Goal: Navigation & Orientation: Find specific page/section

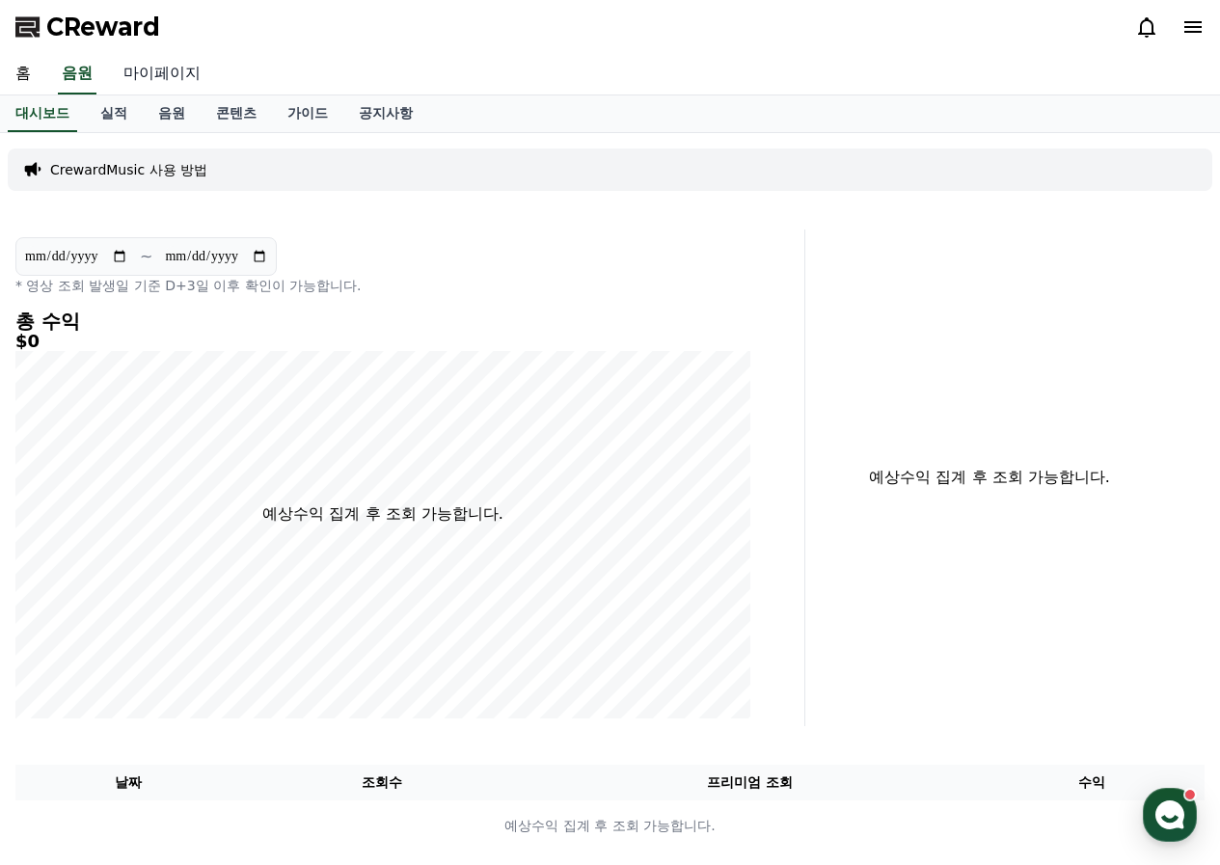
click at [146, 81] on link "마이페이지" at bounding box center [162, 74] width 108 height 41
select select "**********"
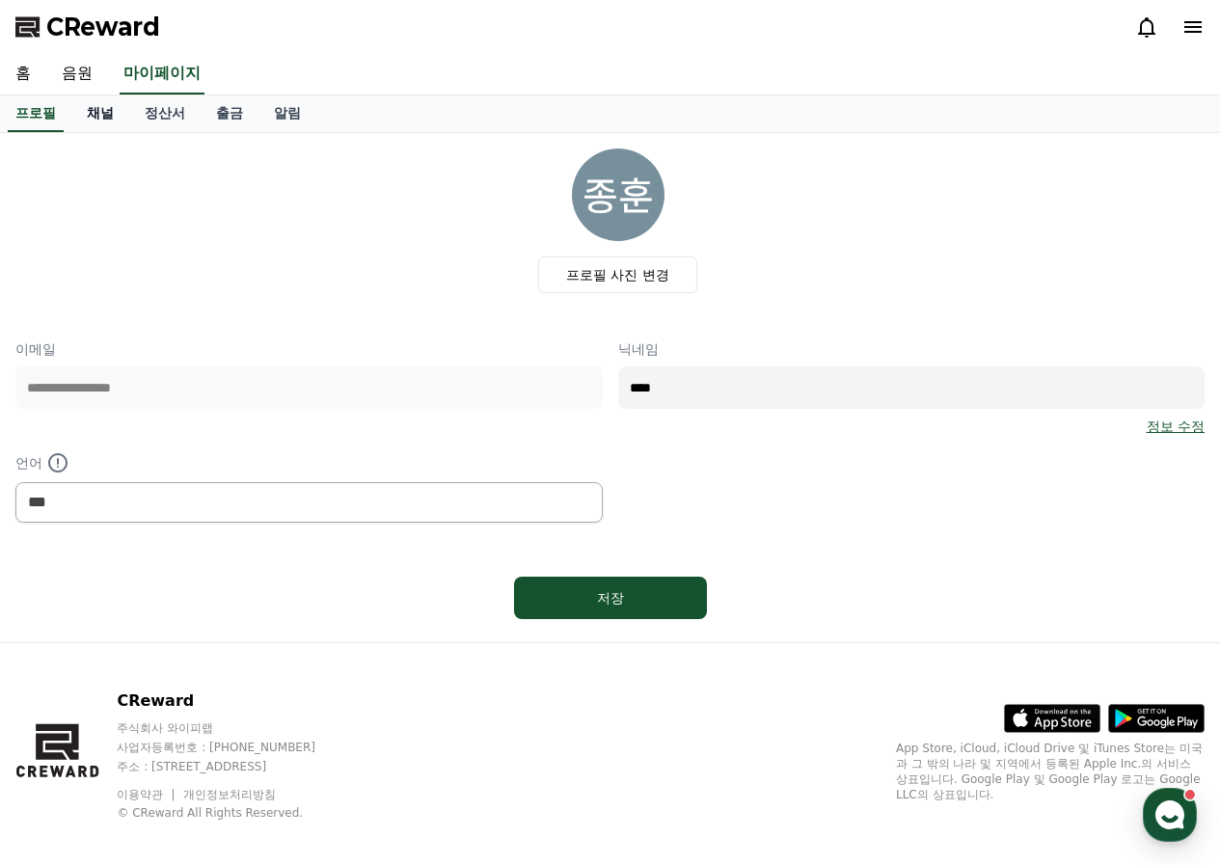
click at [107, 114] on link "채널" at bounding box center [100, 113] width 58 height 37
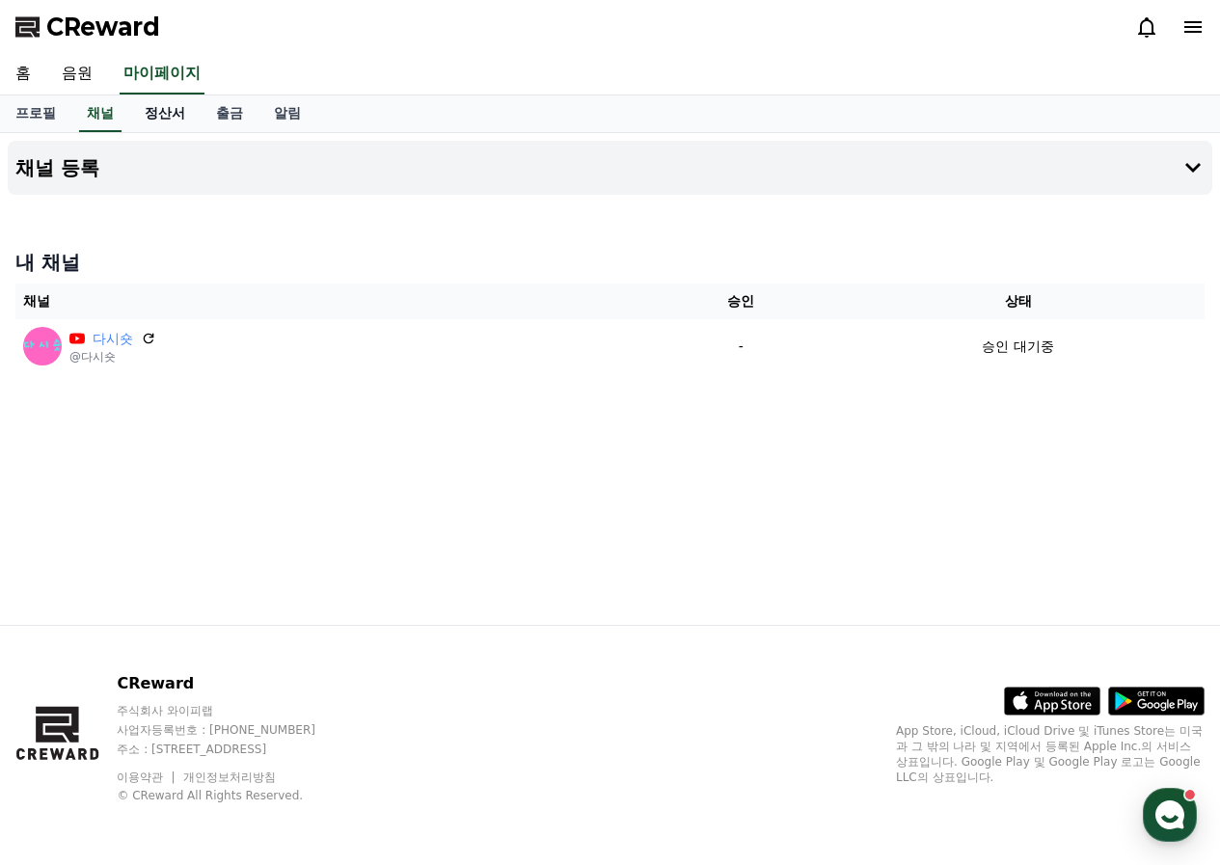
click at [172, 112] on link "정산서" at bounding box center [164, 113] width 71 height 37
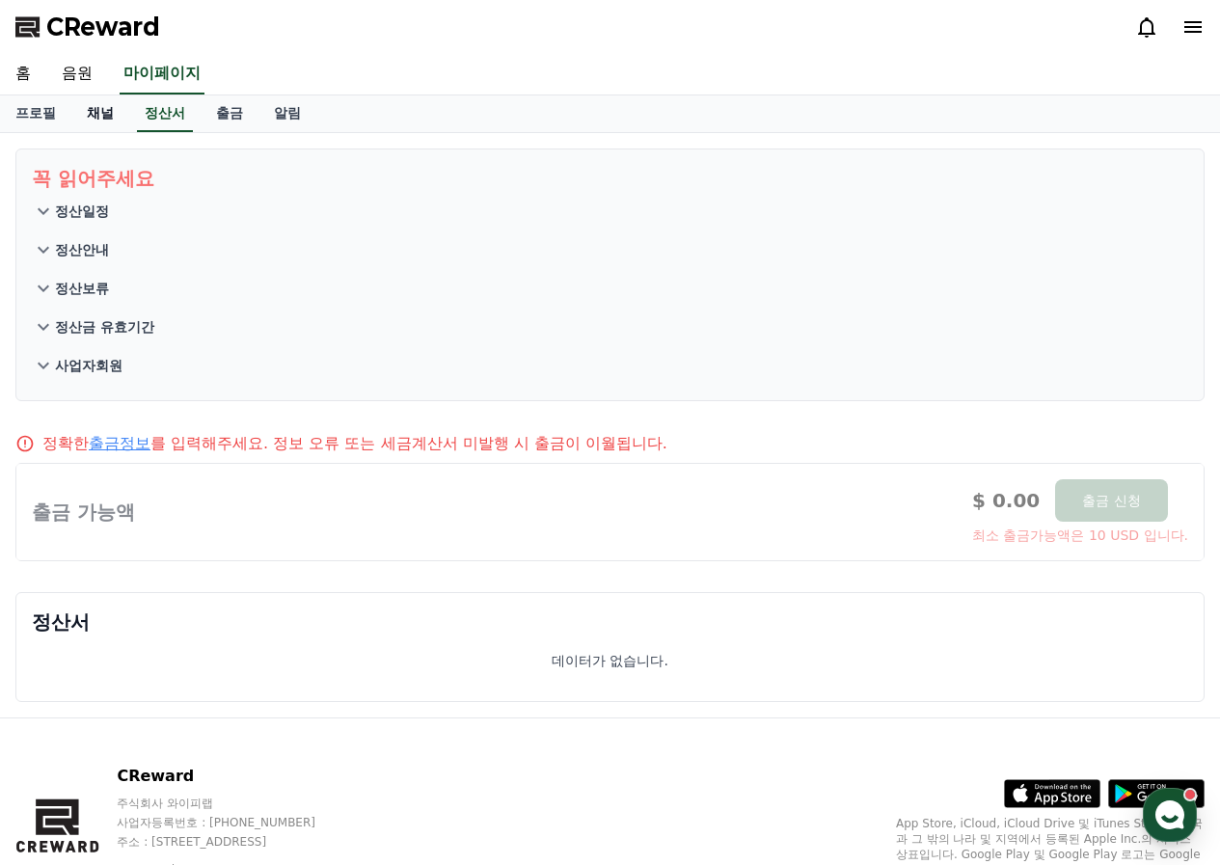
click at [98, 113] on link "채널" at bounding box center [100, 113] width 58 height 37
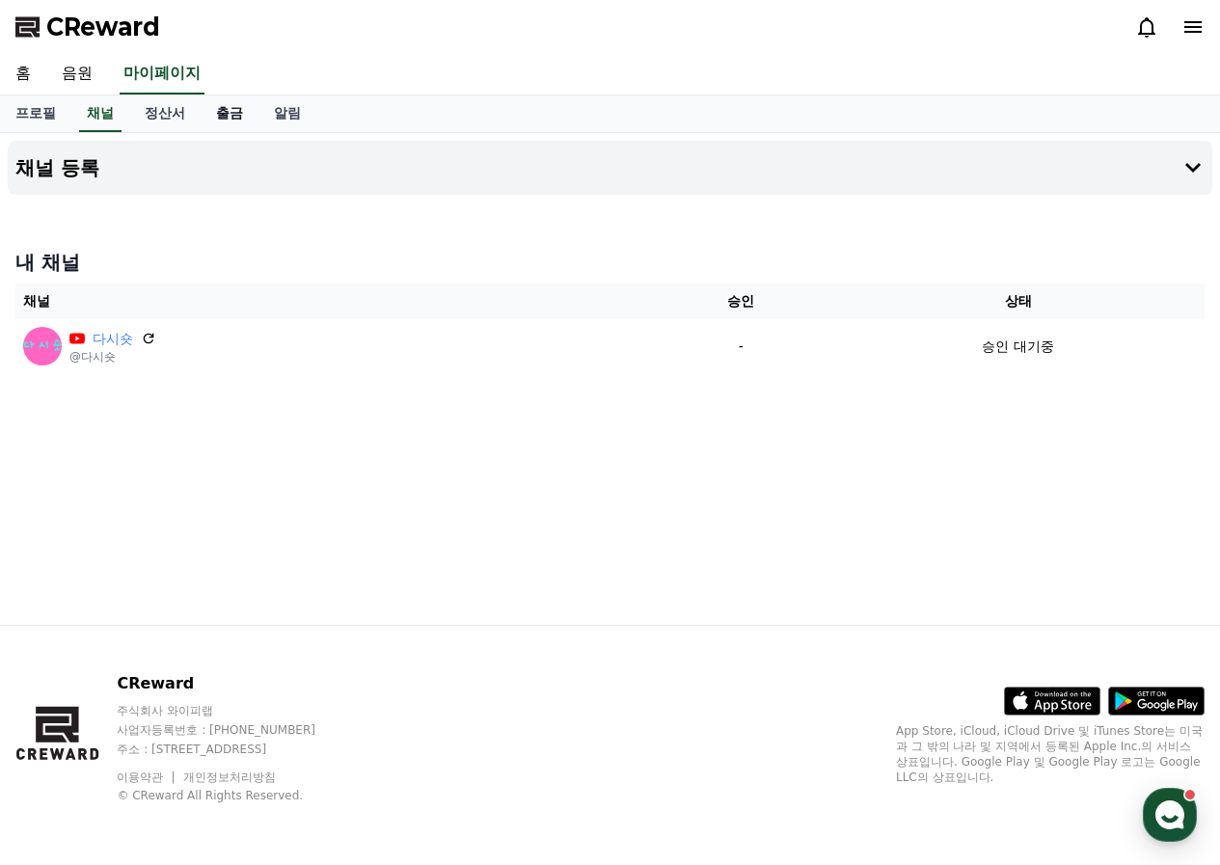
click at [225, 112] on link "출금" at bounding box center [230, 113] width 58 height 37
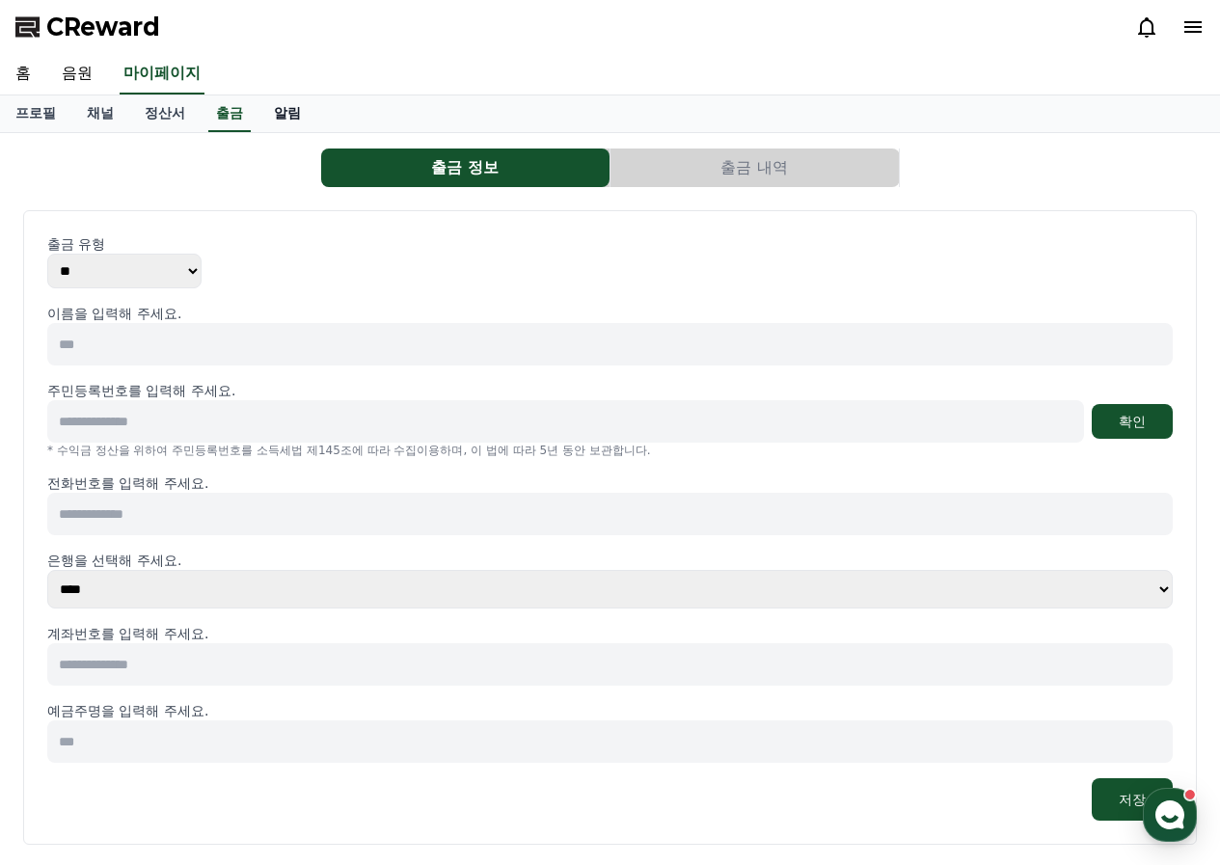
click at [297, 110] on link "알림" at bounding box center [287, 113] width 58 height 37
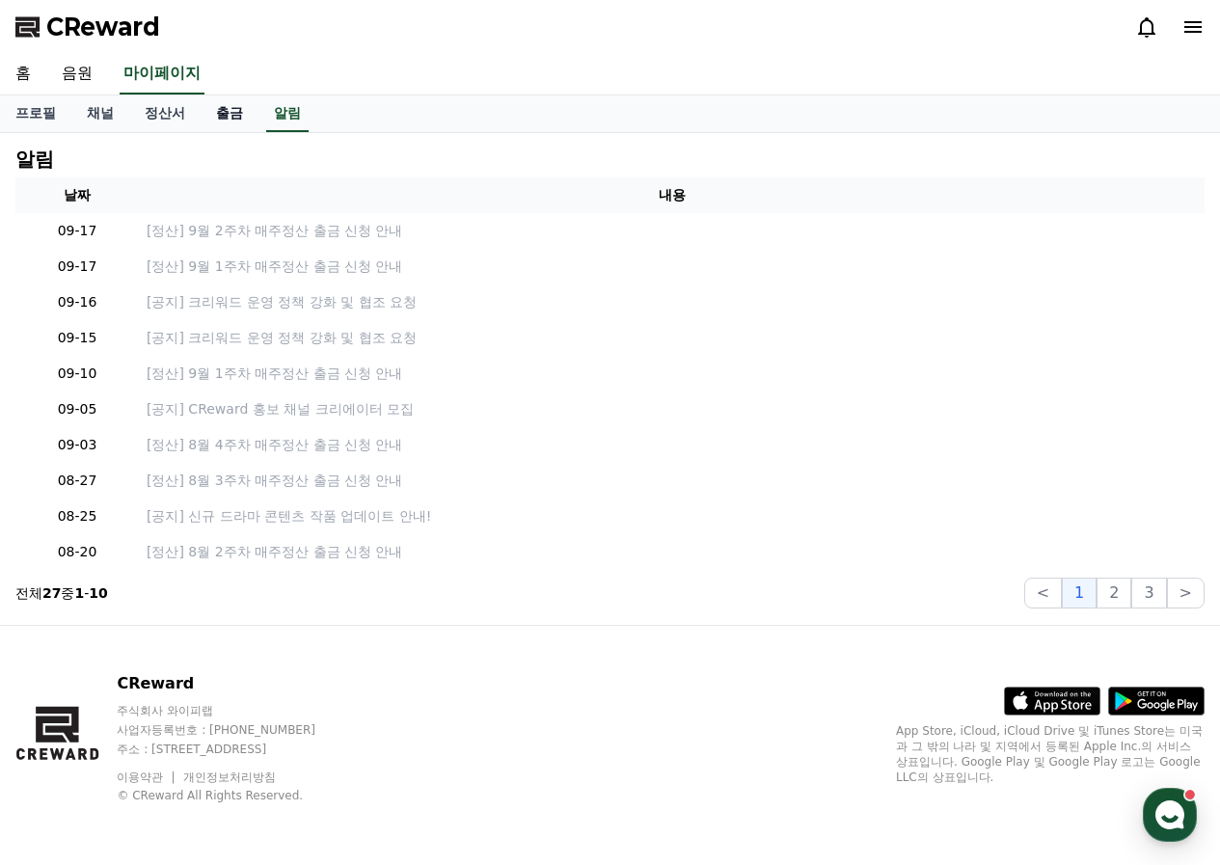
click at [239, 106] on link "출금" at bounding box center [230, 113] width 58 height 37
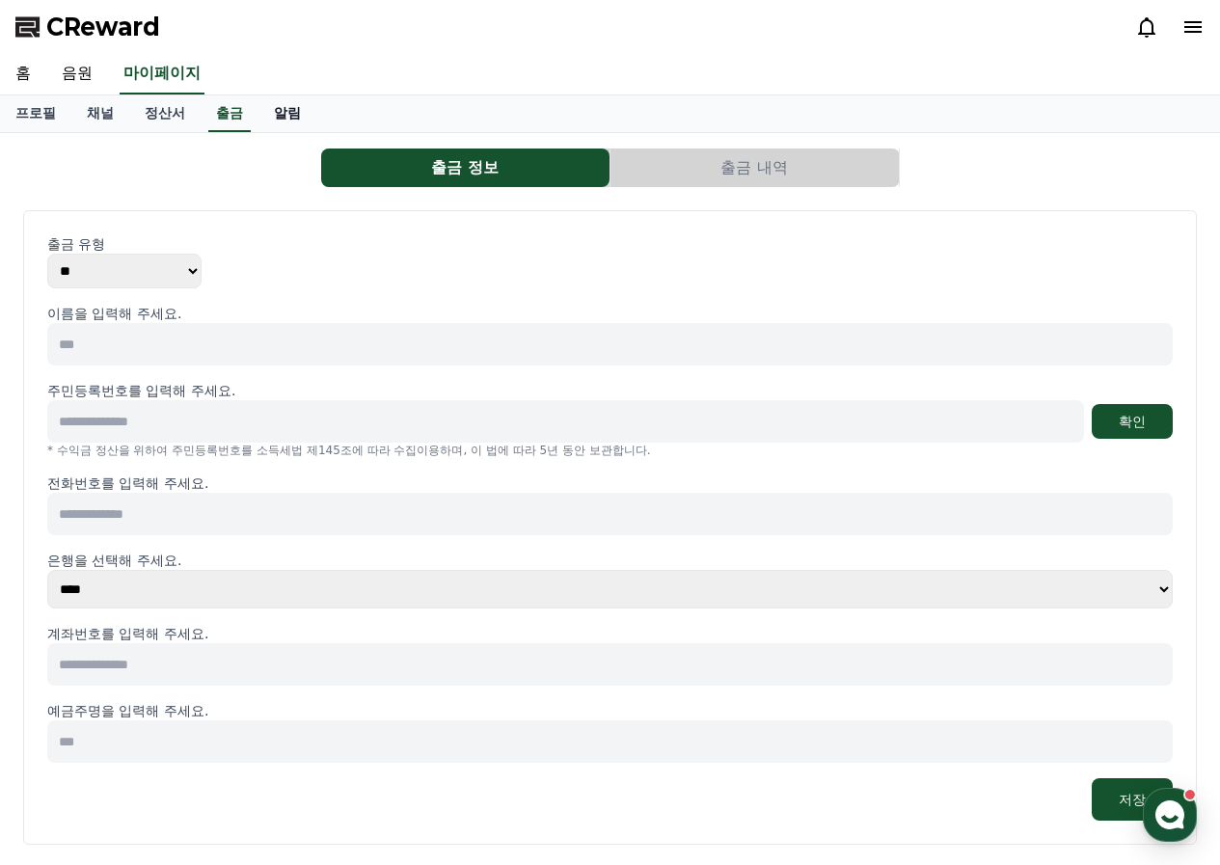
click at [281, 106] on link "알림" at bounding box center [287, 113] width 58 height 37
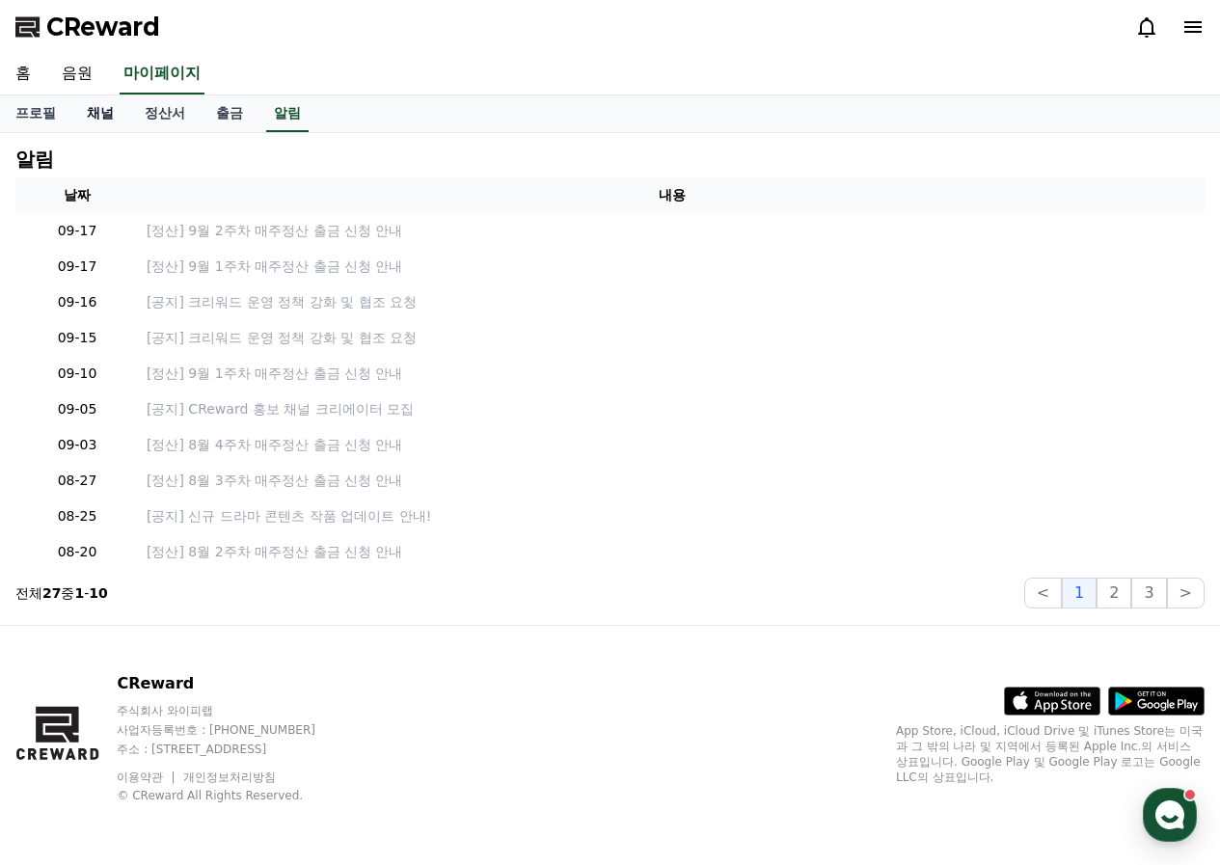
click at [101, 104] on link "채널" at bounding box center [100, 113] width 58 height 37
